Goal: Information Seeking & Learning: Learn about a topic

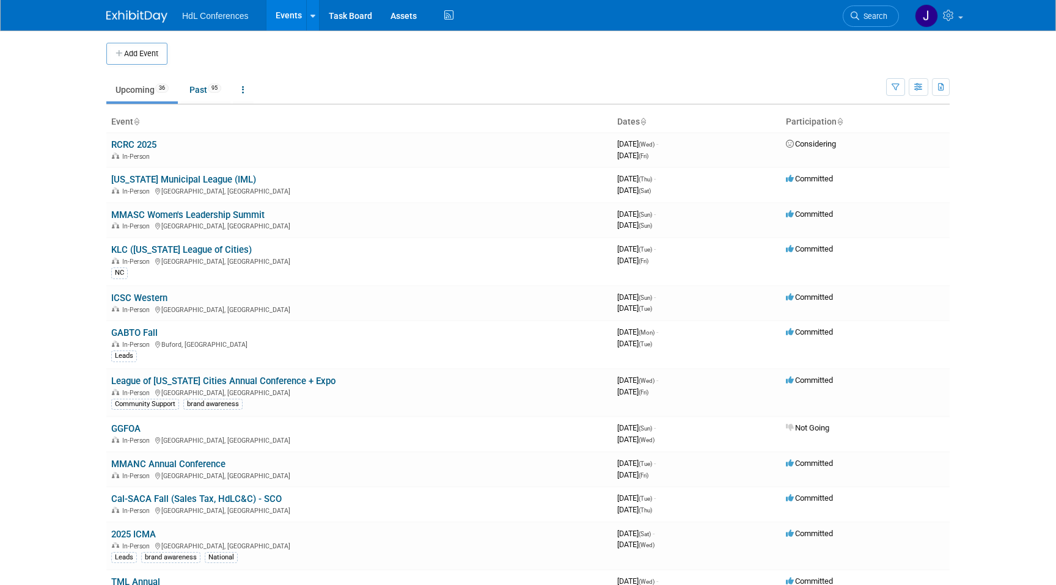
click at [864, 2] on li "Search" at bounding box center [870, 15] width 56 height 30
click at [864, 7] on link "Search" at bounding box center [870, 15] width 56 height 21
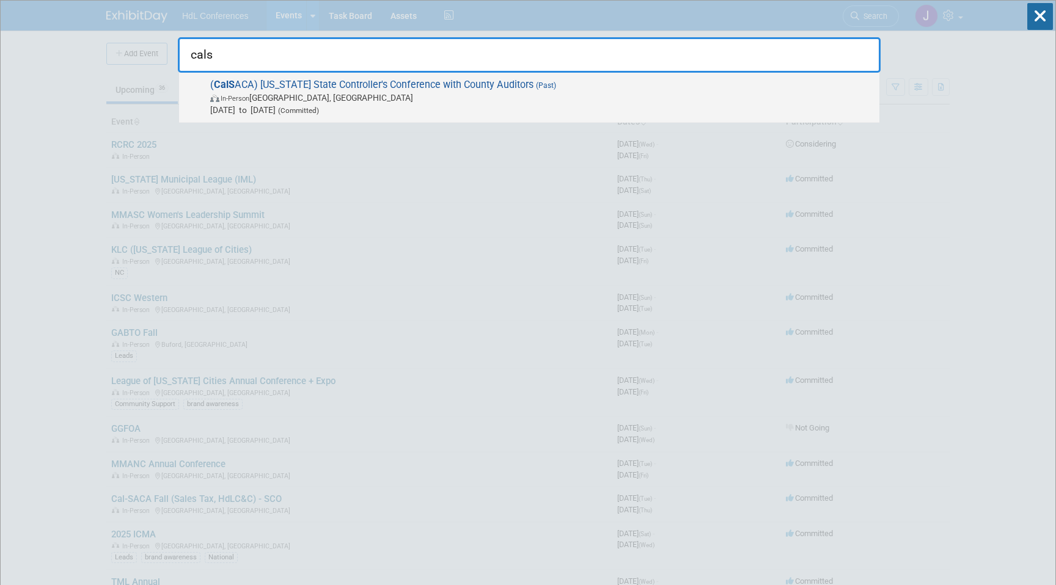
type input "cals"
click at [572, 97] on span "In-Person [GEOGRAPHIC_DATA], [GEOGRAPHIC_DATA]" at bounding box center [541, 98] width 663 height 12
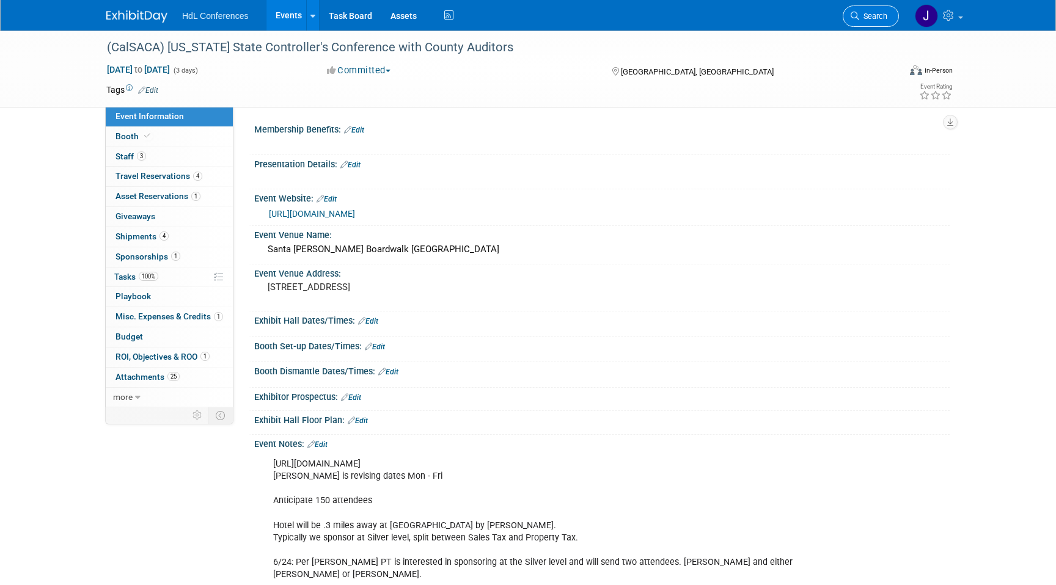
click at [858, 9] on link "Search" at bounding box center [870, 15] width 56 height 21
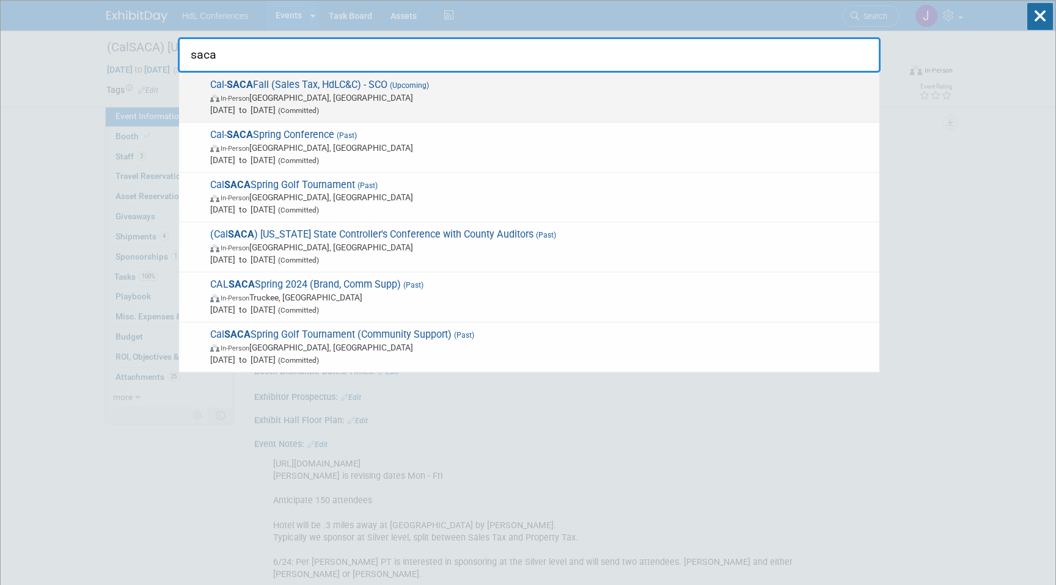
type input "saca"
click at [349, 96] on span "In-Person Lake Arrowhead, CA" at bounding box center [541, 98] width 663 height 12
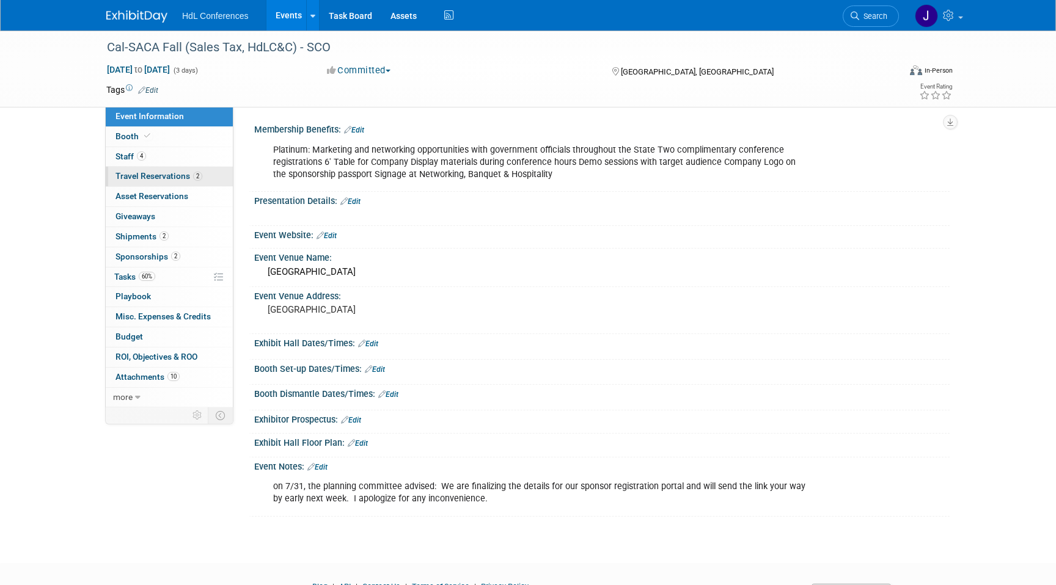
click at [178, 183] on link "2 Travel Reservations 2" at bounding box center [169, 177] width 127 height 20
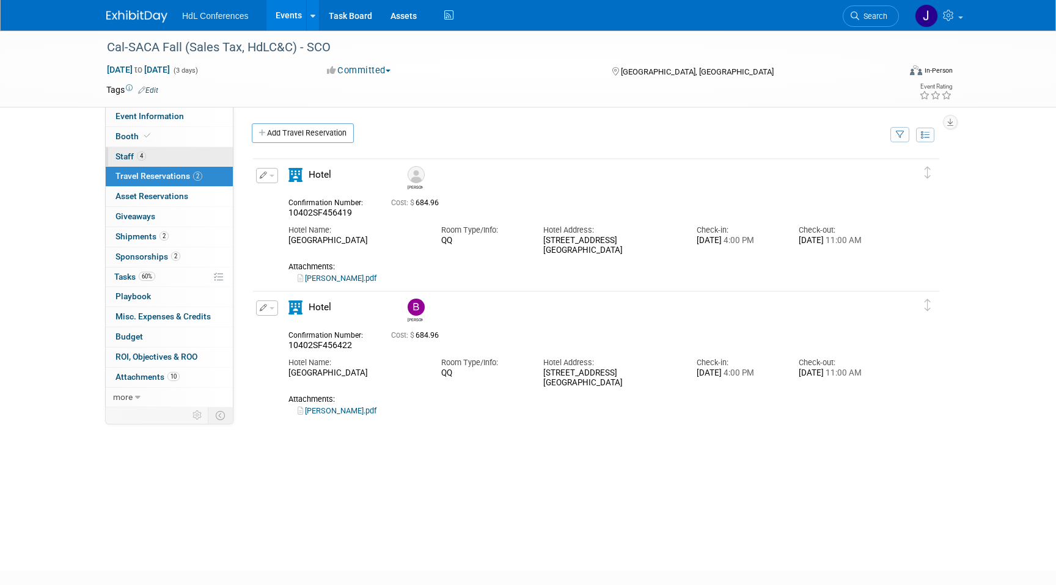
click at [177, 147] on link "4 Staff 4" at bounding box center [169, 157] width 127 height 20
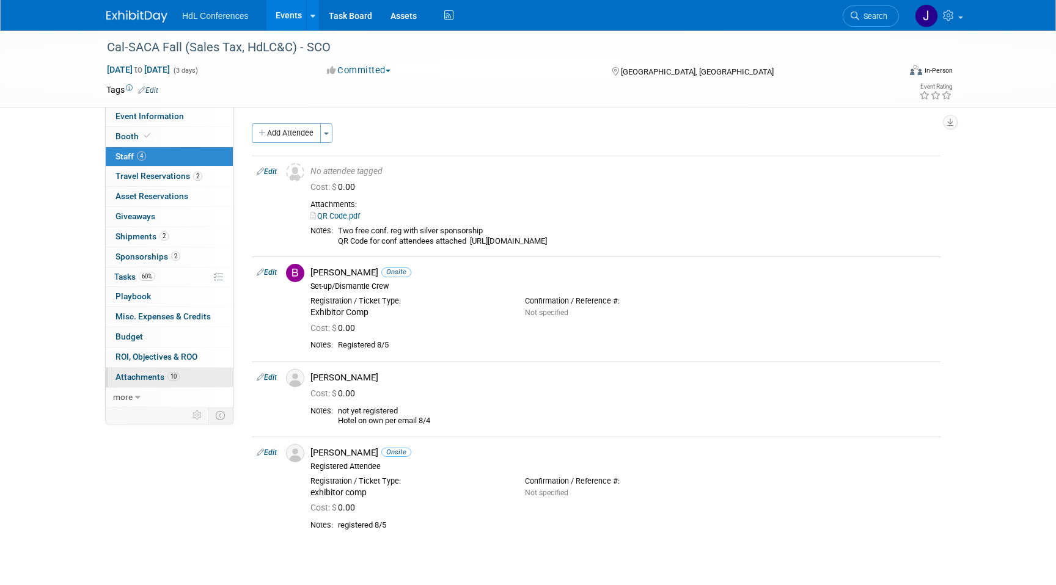
click at [207, 378] on link "10 Attachments 10" at bounding box center [169, 378] width 127 height 20
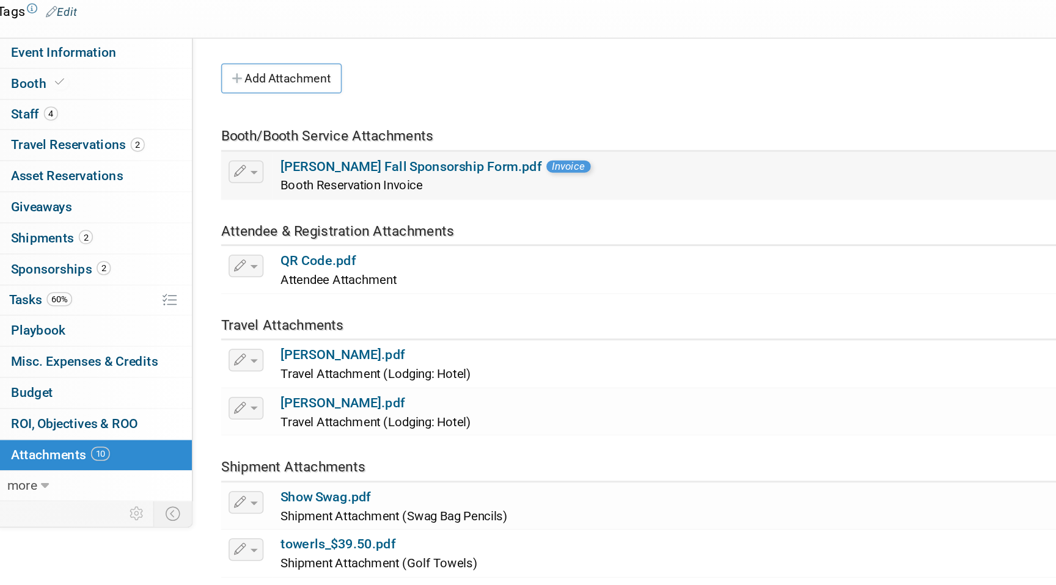
click at [327, 188] on link "Cal SACA Fall Sponsorship Form.pdf" at bounding box center [374, 190] width 169 height 10
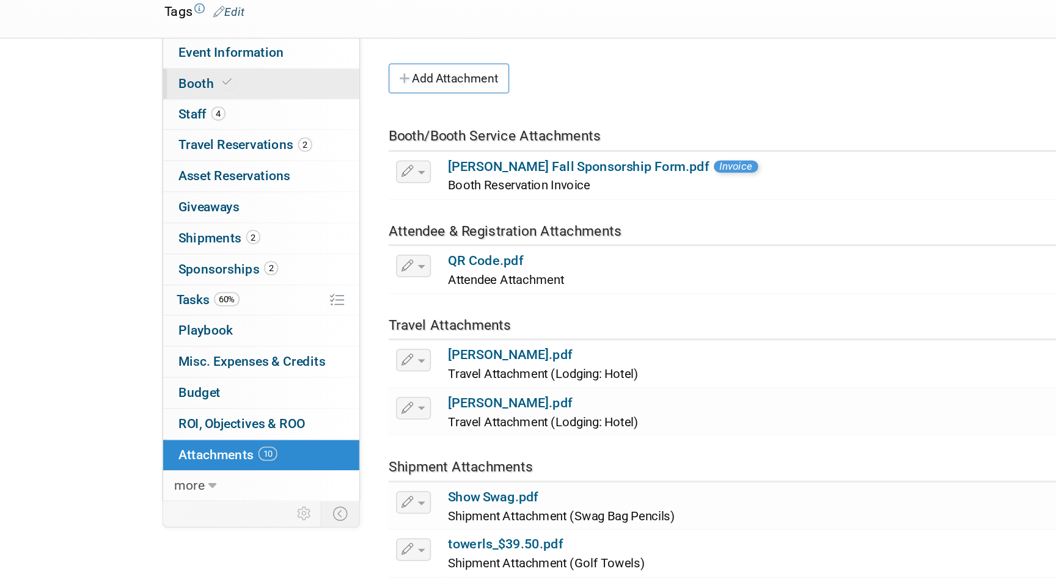
click at [167, 138] on link "Booth" at bounding box center [169, 137] width 127 height 20
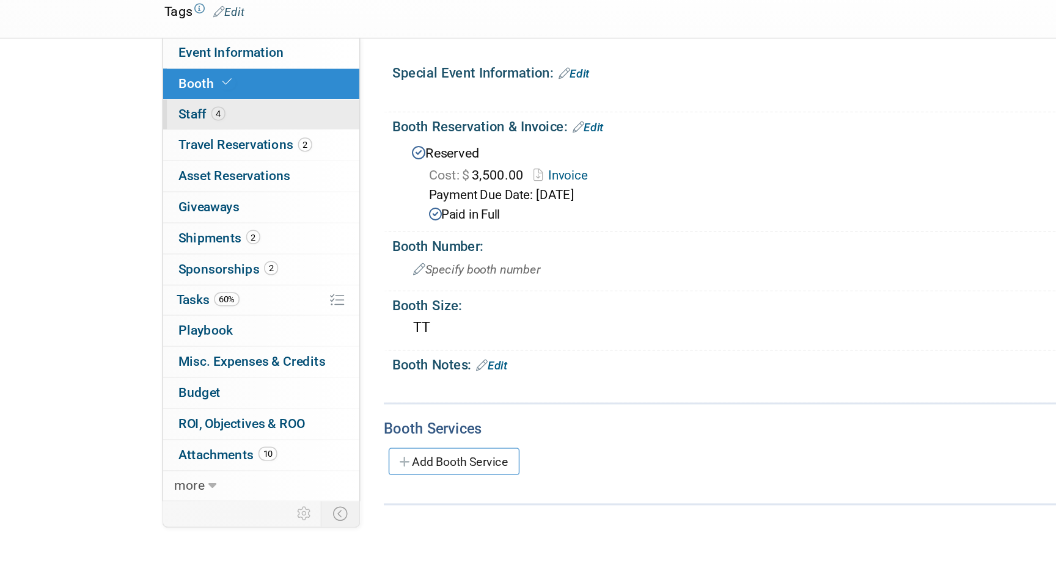
click at [173, 153] on link "4 Staff 4" at bounding box center [169, 157] width 127 height 20
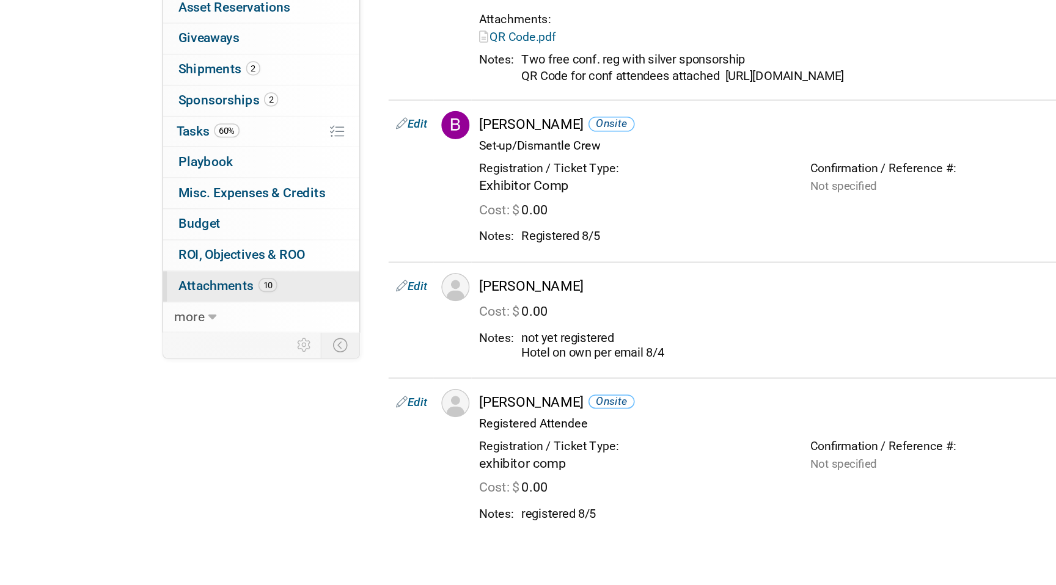
click at [175, 378] on span "10" at bounding box center [173, 376] width 12 height 9
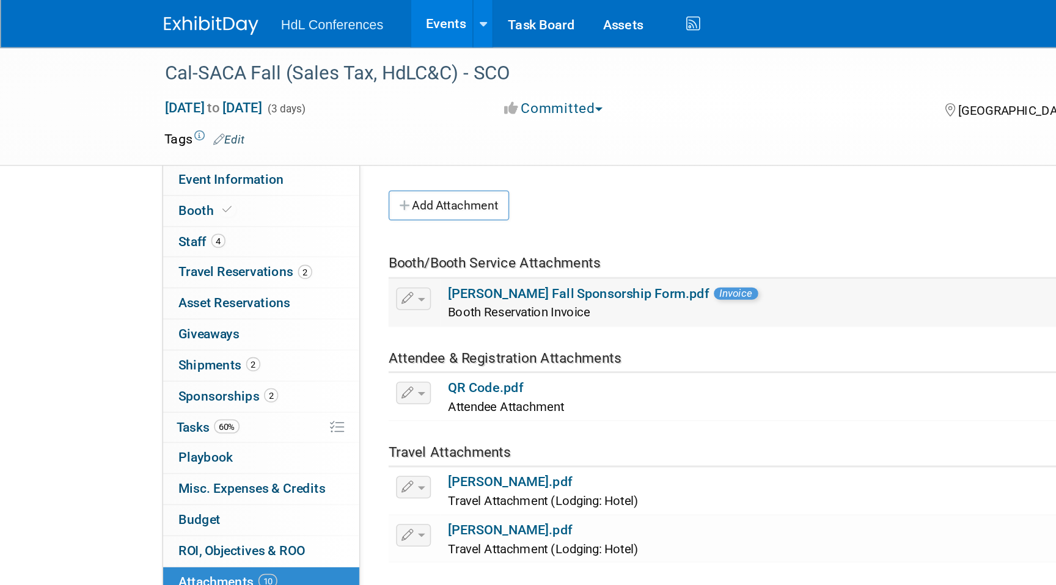
click at [365, 191] on link "Cal SACA Fall Sponsorship Form.pdf" at bounding box center [374, 190] width 169 height 10
click at [136, 154] on span "Staff 4" at bounding box center [130, 157] width 31 height 10
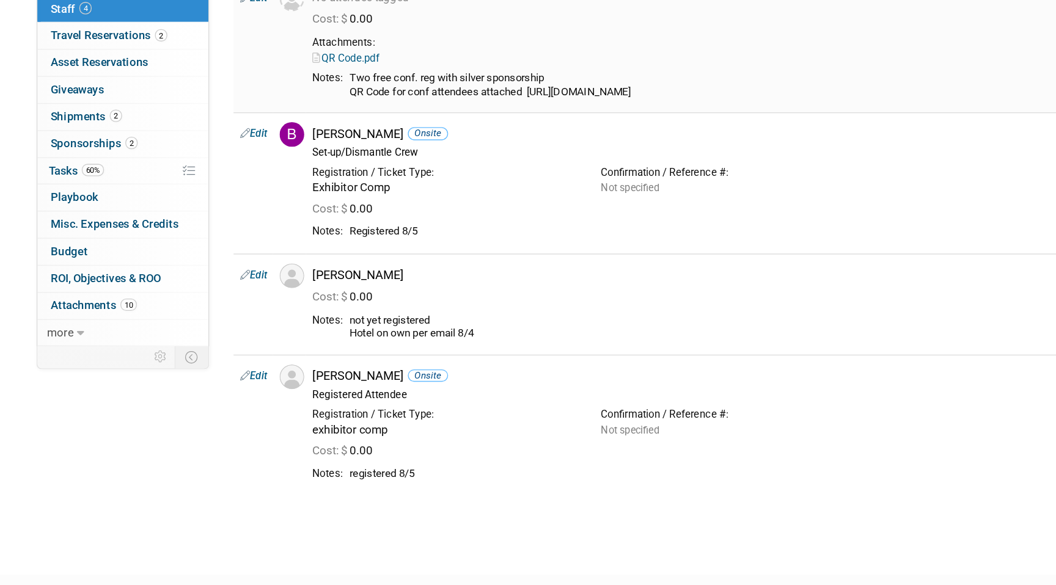
scroll to position [39, 0]
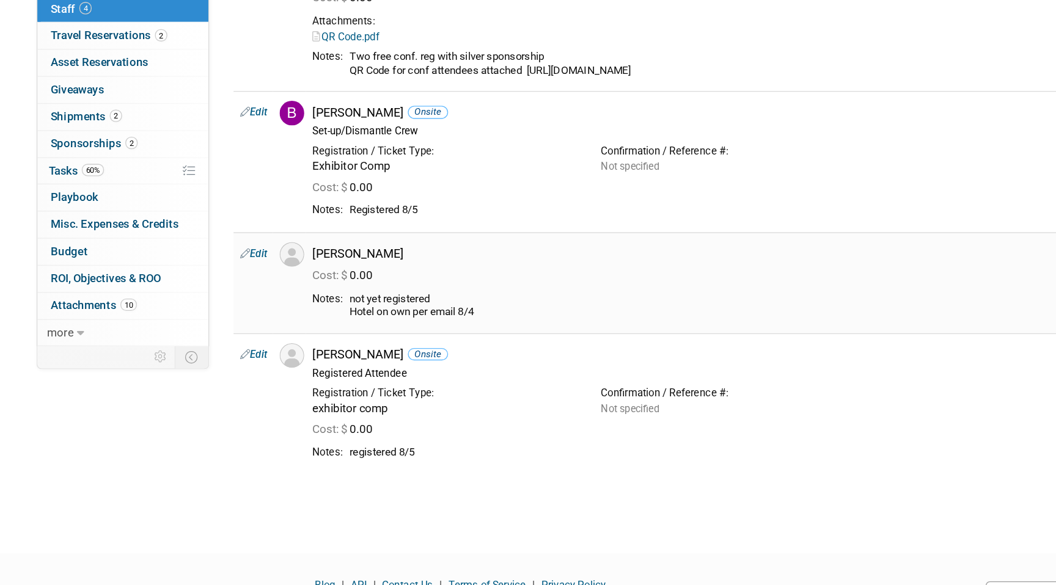
drag, startPoint x: 333, startPoint y: 371, endPoint x: 402, endPoint y: 396, distance: 73.4
click at [402, 395] on td "David Schey Cost: $ 0.00" at bounding box center [622, 360] width 635 height 75
